Goal: Find contact information: Find contact information

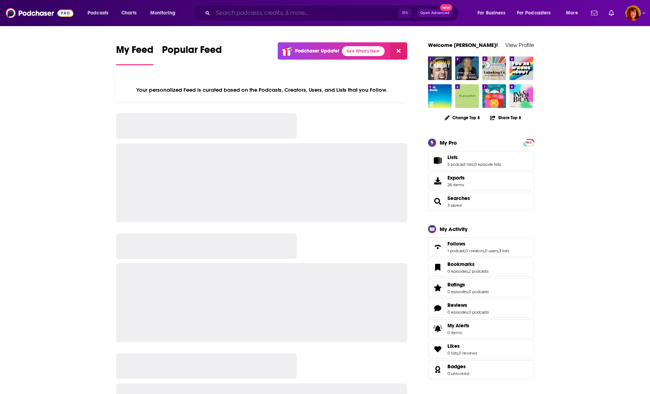
click at [243, 14] on input "Search podcasts, credits, & more..." at bounding box center [306, 12] width 186 height 11
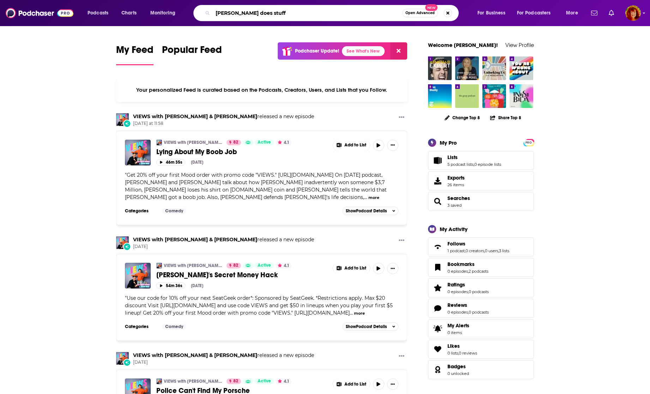
type input "[PERSON_NAME] does stuff"
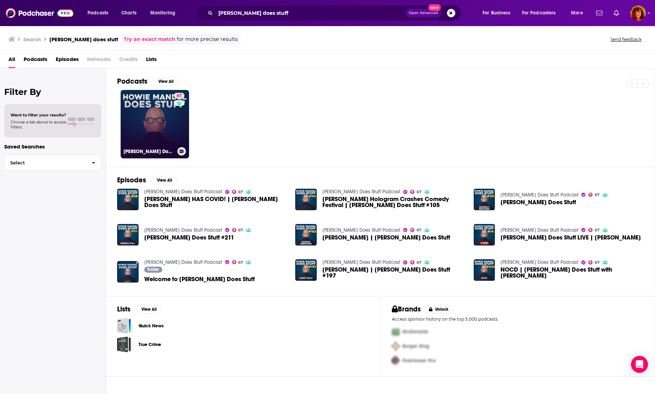
click at [147, 124] on link "67 [PERSON_NAME] Does Stuff Podcast" at bounding box center [155, 124] width 68 height 68
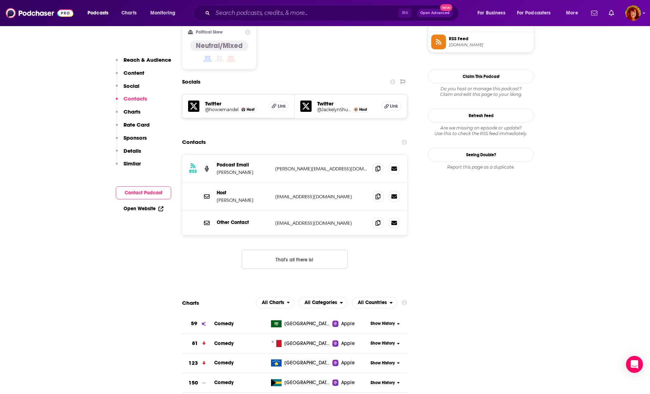
scroll to position [533, 0]
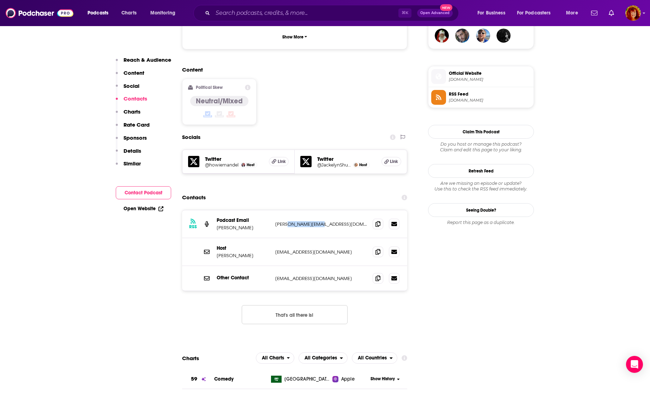
drag, startPoint x: 318, startPoint y: 180, endPoint x: 288, endPoint y: 183, distance: 29.4
click at [288, 221] on p "[PERSON_NAME][EMAIL_ADDRESS][DOMAIN_NAME]" at bounding box center [321, 224] width 92 height 6
copy p "[DOMAIN_NAME]"
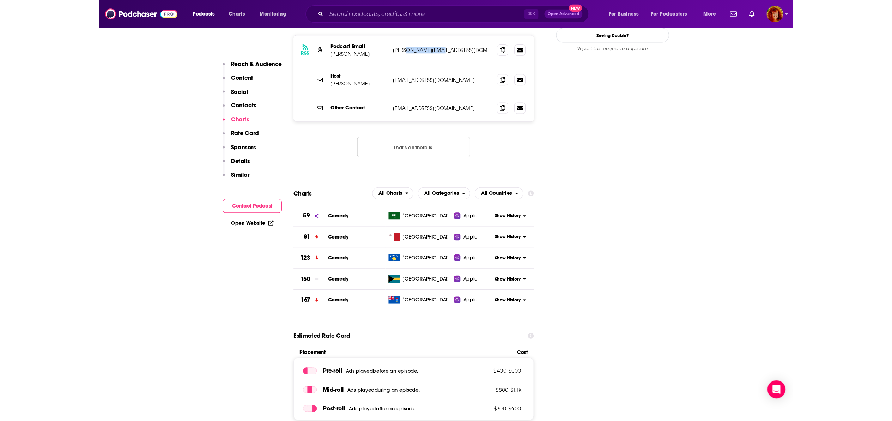
scroll to position [556, 0]
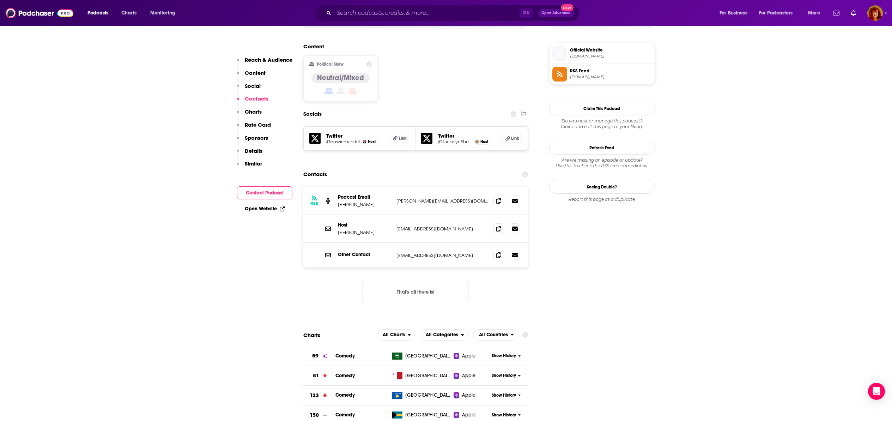
click at [456, 226] on p "[EMAIL_ADDRESS][DOMAIN_NAME]" at bounding box center [443, 229] width 92 height 6
click at [497, 225] on icon at bounding box center [498, 228] width 5 height 6
